Goal: Task Accomplishment & Management: Manage account settings

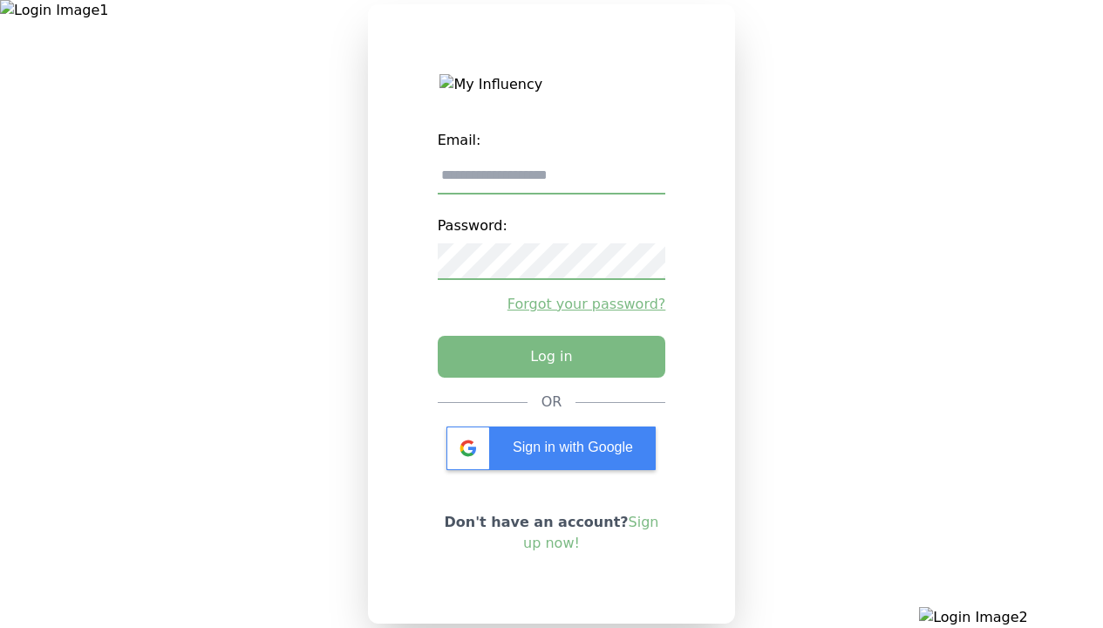
click at [551, 182] on input "email" at bounding box center [552, 176] width 228 height 37
type input "**********"
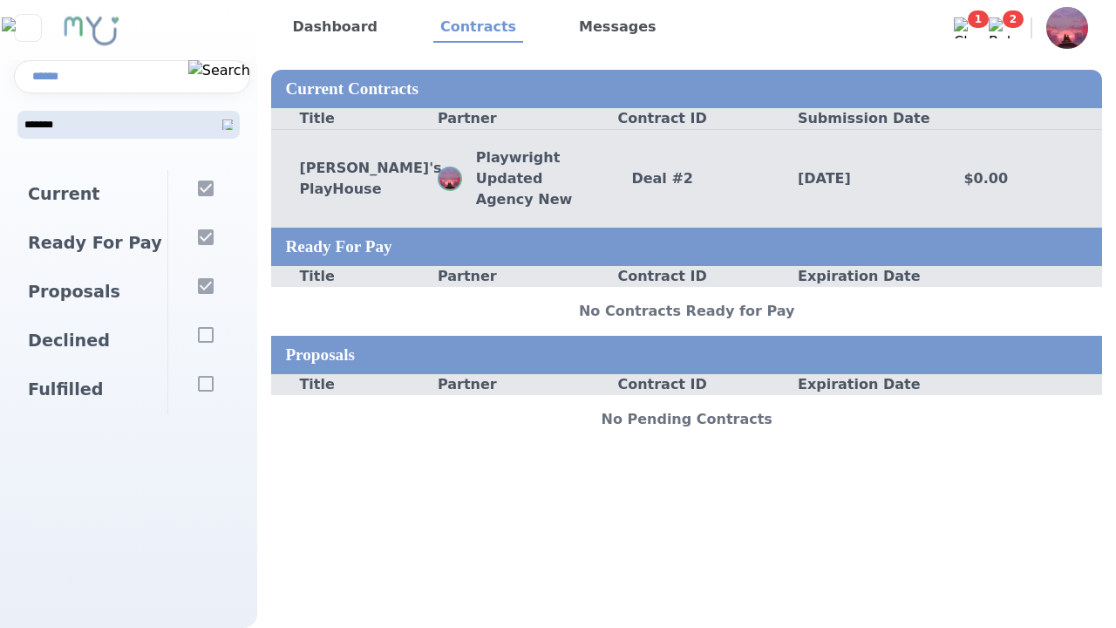
click at [686, 178] on div "Deal # 2" at bounding box center [686, 178] width 166 height 21
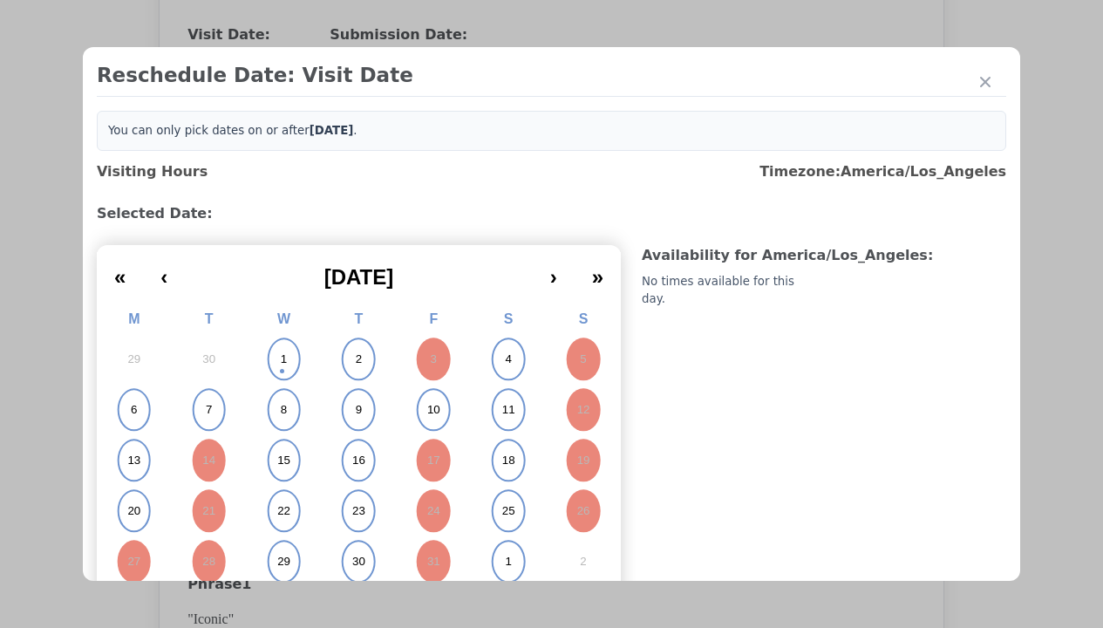
click at [133, 410] on abbr "6" at bounding box center [134, 410] width 6 height 16
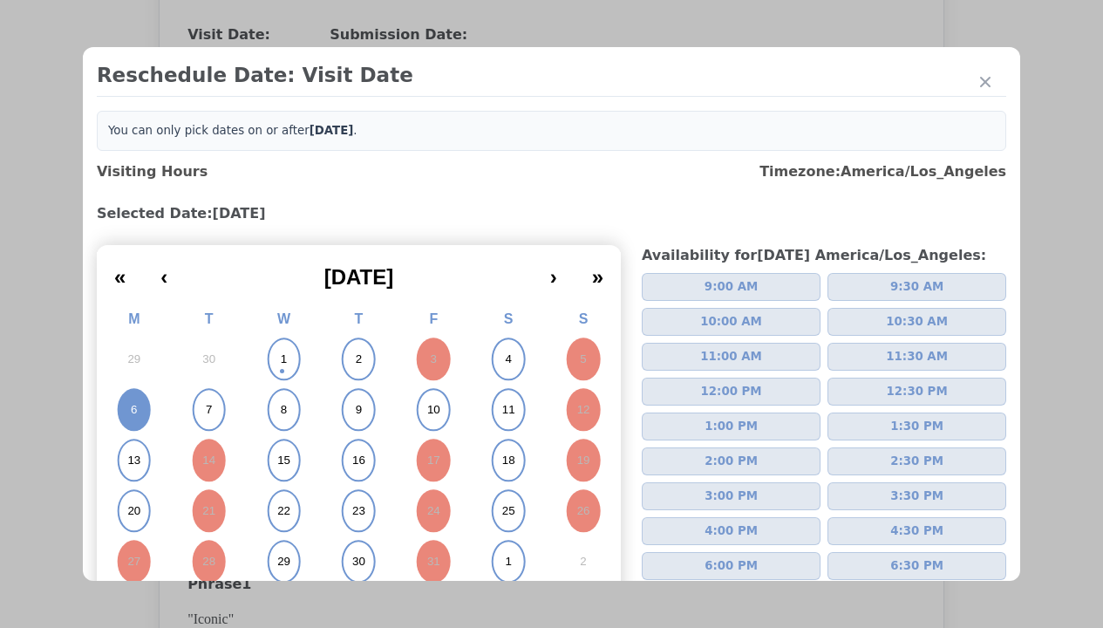
click at [723, 461] on span "2:00 PM" at bounding box center [730, 460] width 53 height 17
click at [276, 394] on div "Update Submission Date" at bounding box center [277, 391] width 144 height 17
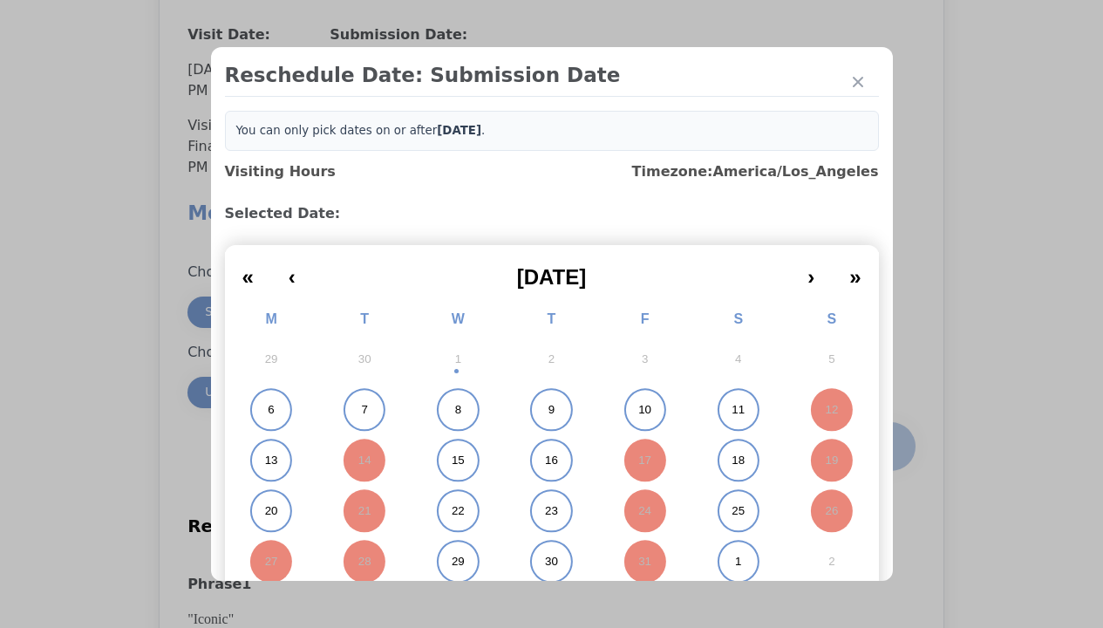
click at [268, 410] on abbr "6" at bounding box center [271, 410] width 6 height 16
click at [854, 448] on div "Submit Date Change" at bounding box center [854, 446] width 86 height 35
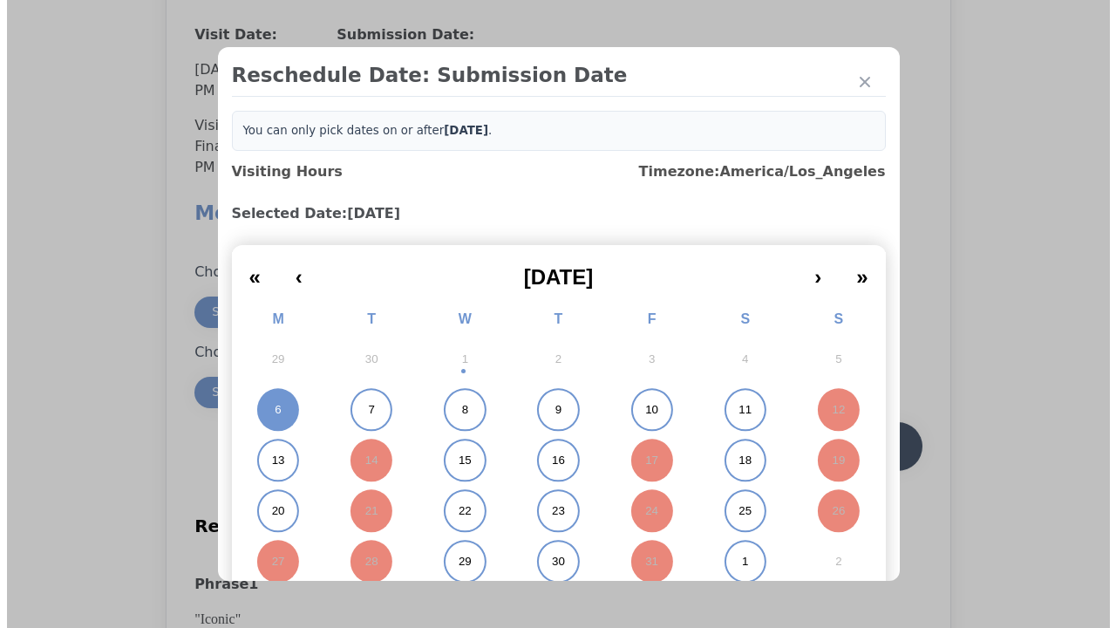
scroll to position [1530, 0]
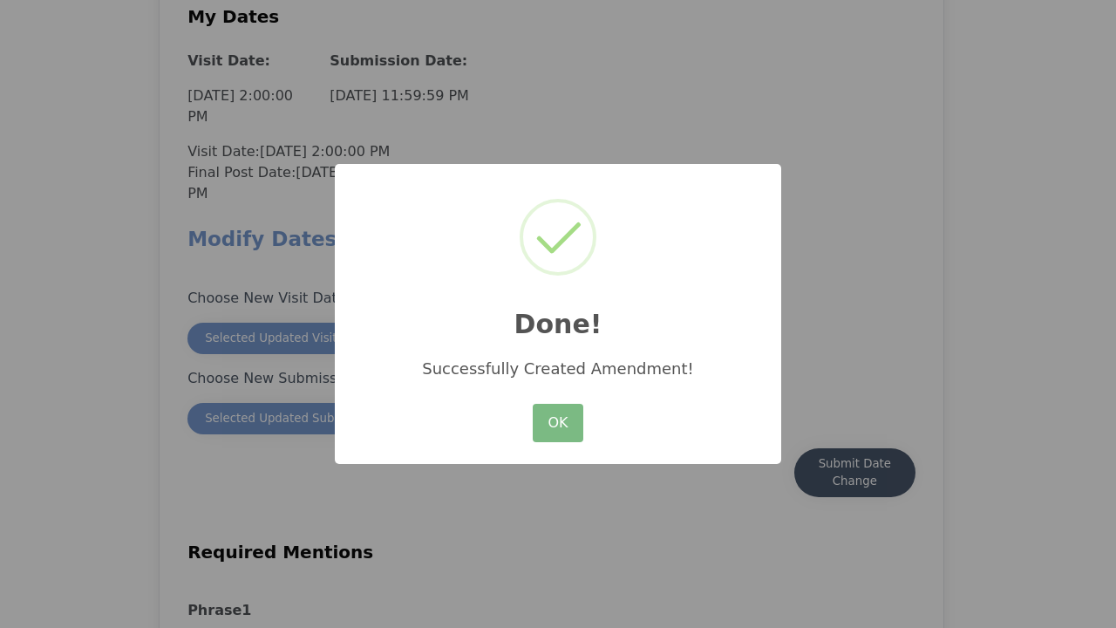
click at [558, 424] on button "OK" at bounding box center [558, 423] width 51 height 38
